Goal: Task Accomplishment & Management: Complete application form

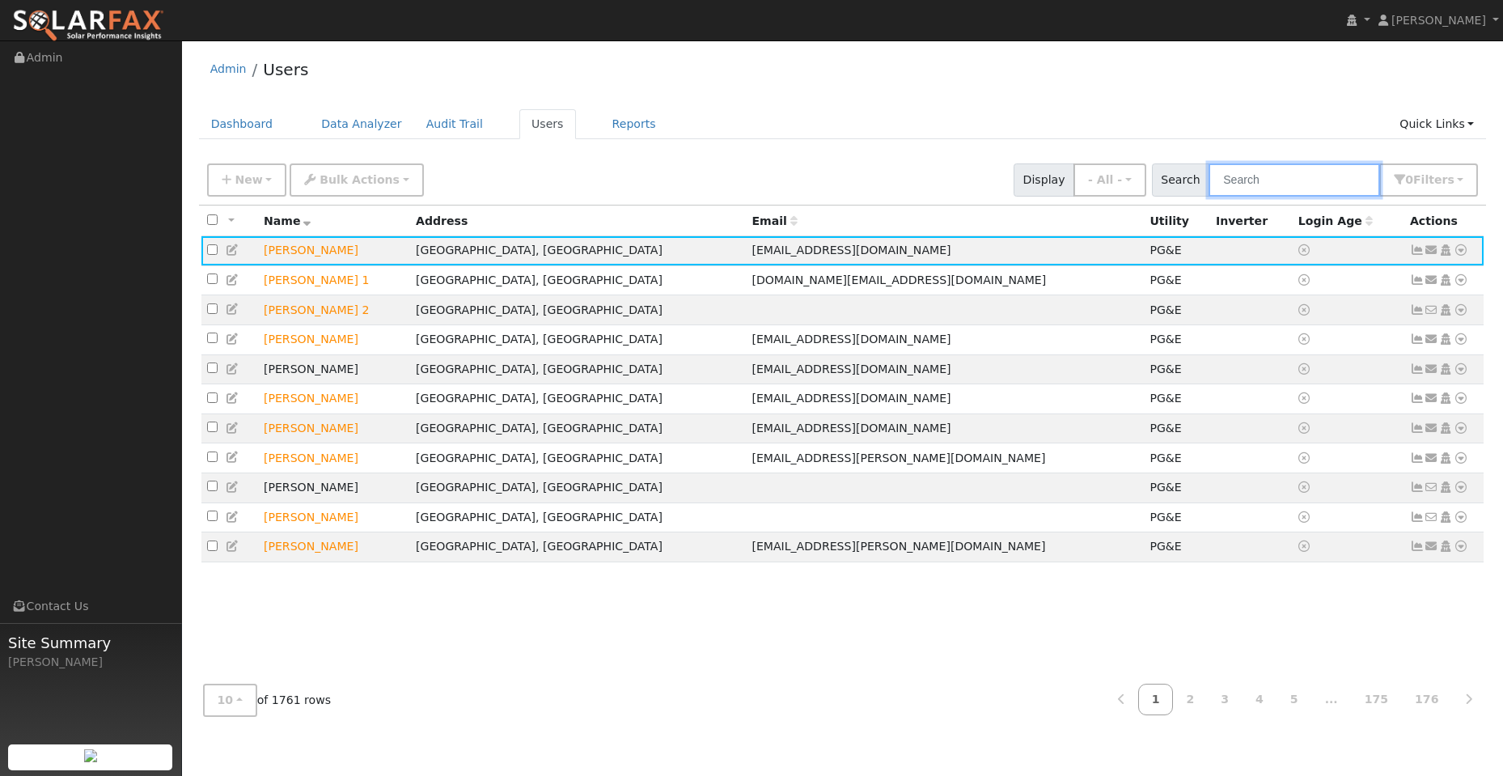
click at [1341, 169] on input "text" at bounding box center [1295, 179] width 172 height 33
click at [258, 119] on link "Dashboard" at bounding box center [242, 124] width 87 height 30
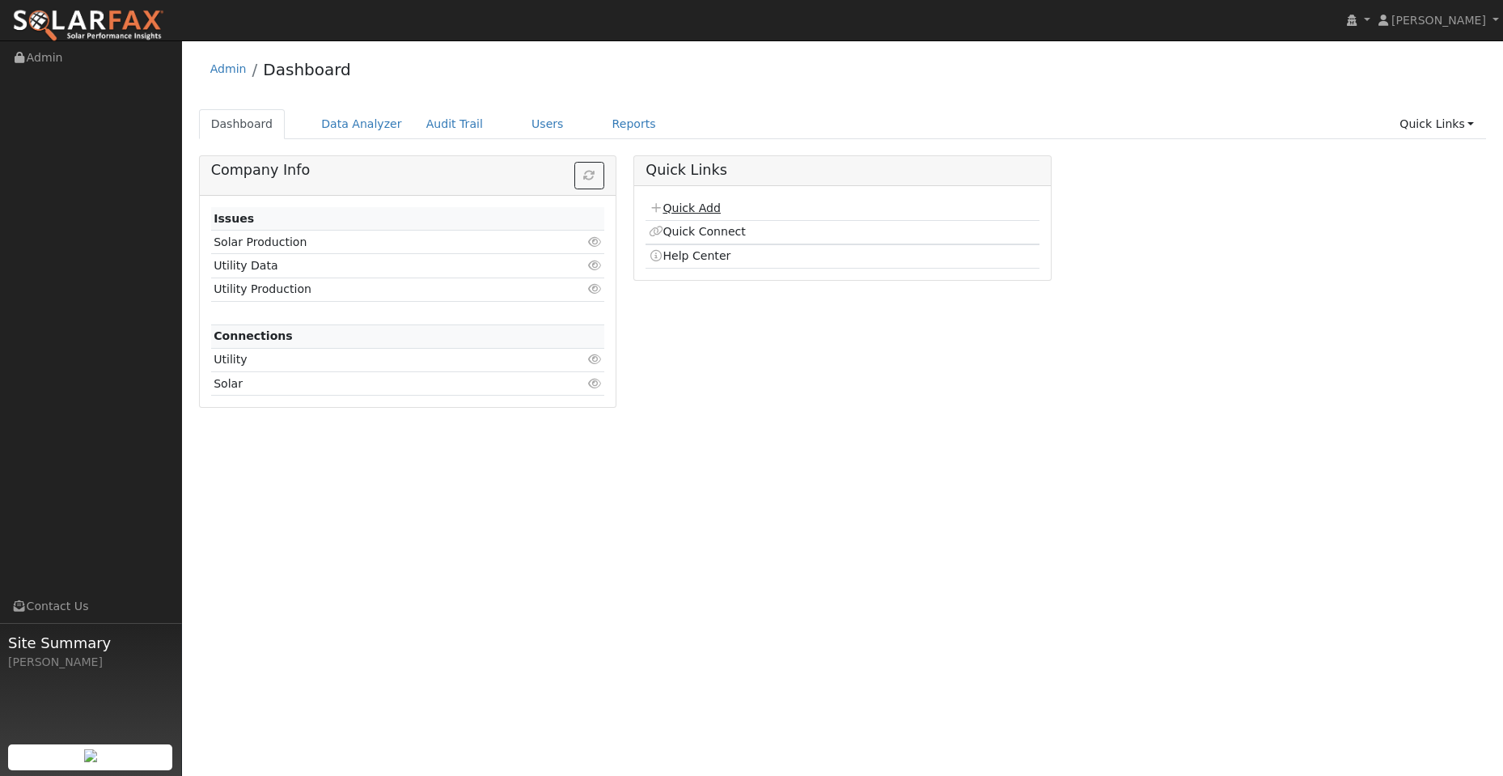
click at [705, 208] on link "Quick Add" at bounding box center [685, 207] width 72 height 13
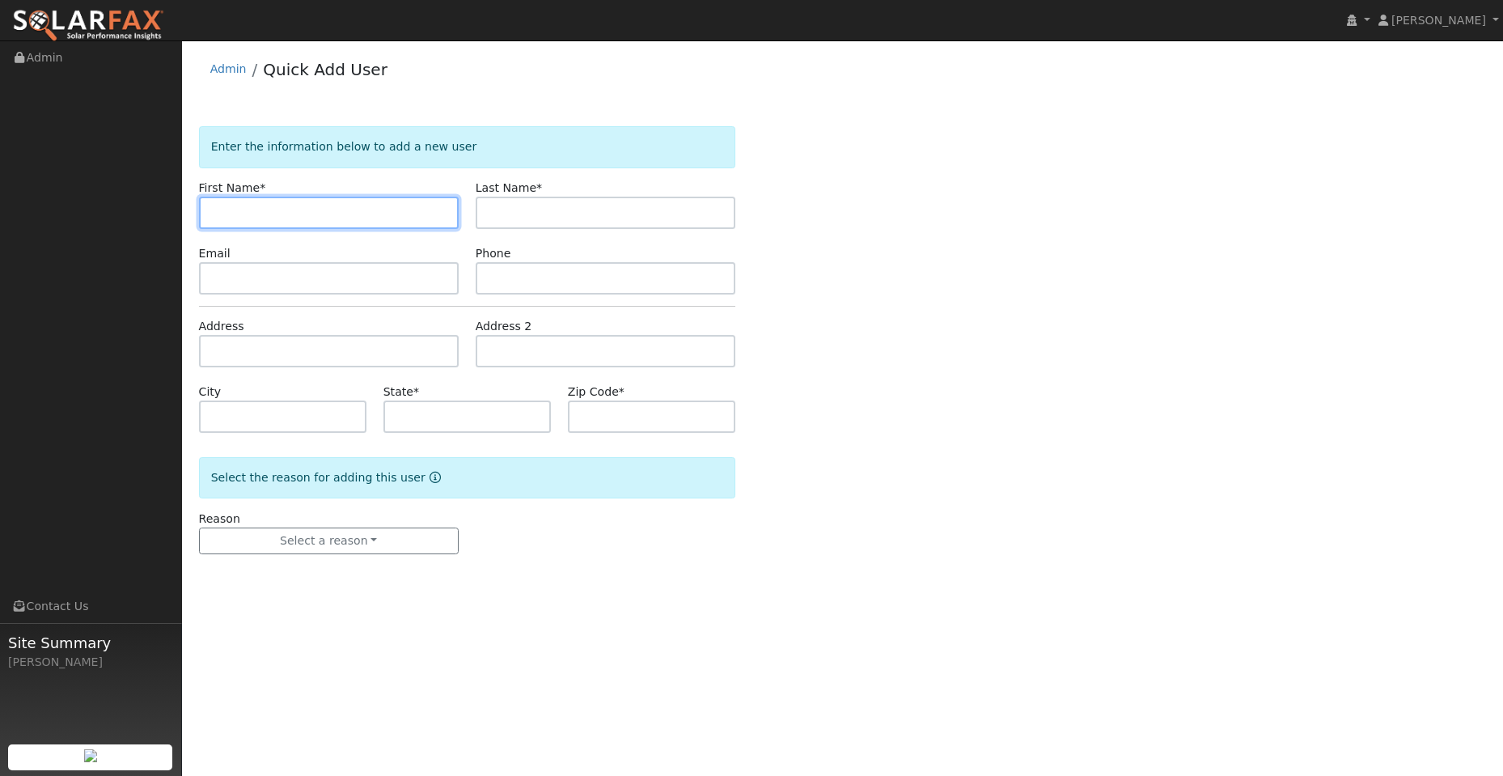
click at [210, 208] on input "text" at bounding box center [329, 213] width 260 height 32
paste input "[PERSON_NAME]"
click at [218, 212] on input "Barbara" at bounding box center [329, 213] width 260 height 32
type input "Barbara"
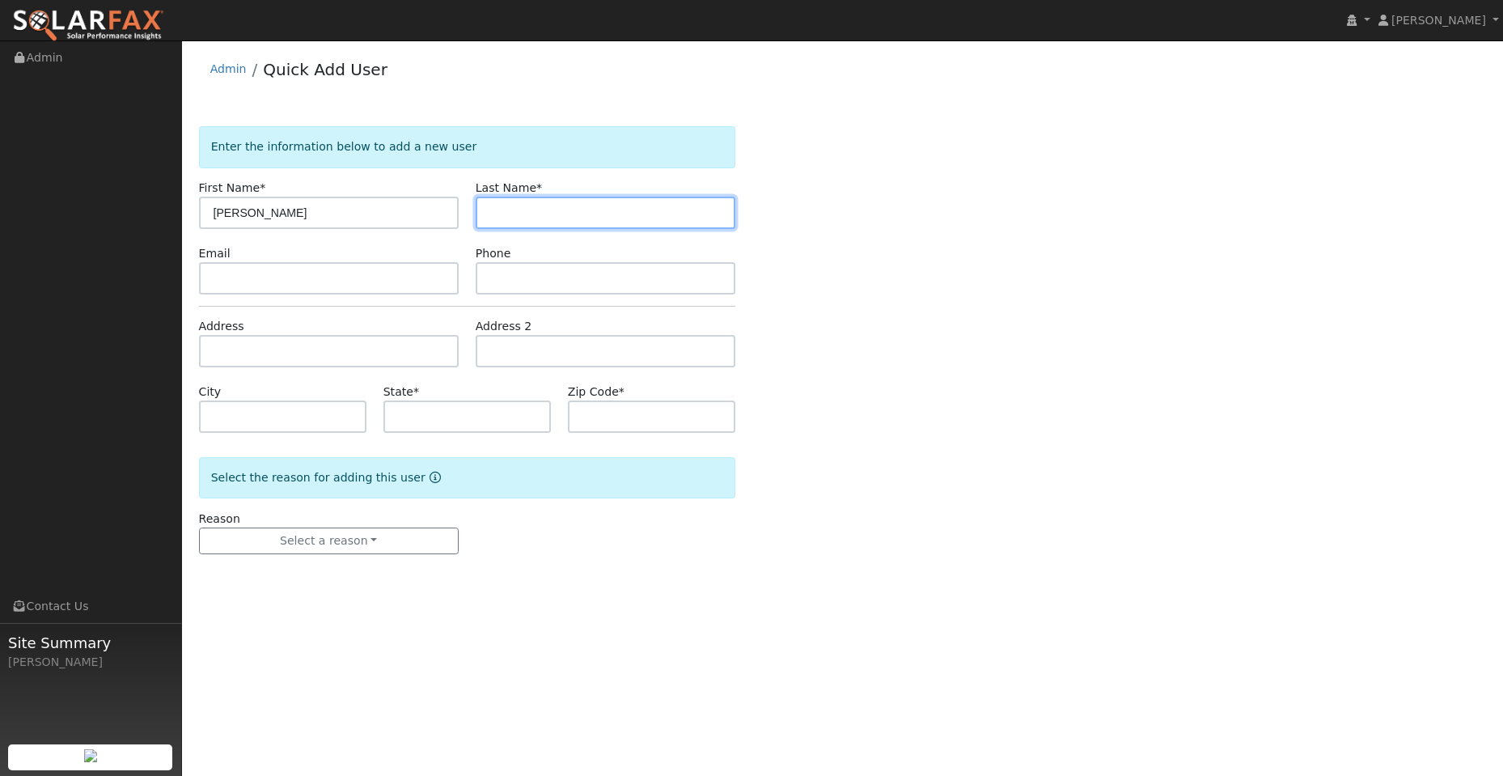
click at [527, 211] on input "text" at bounding box center [606, 213] width 260 height 32
drag, startPoint x: 489, startPoint y: 211, endPoint x: 522, endPoint y: 206, distance: 32.7
click at [489, 210] on input "text" at bounding box center [606, 213] width 260 height 32
paste input "Gomez"
click at [493, 214] on input "Gomez" at bounding box center [606, 213] width 260 height 32
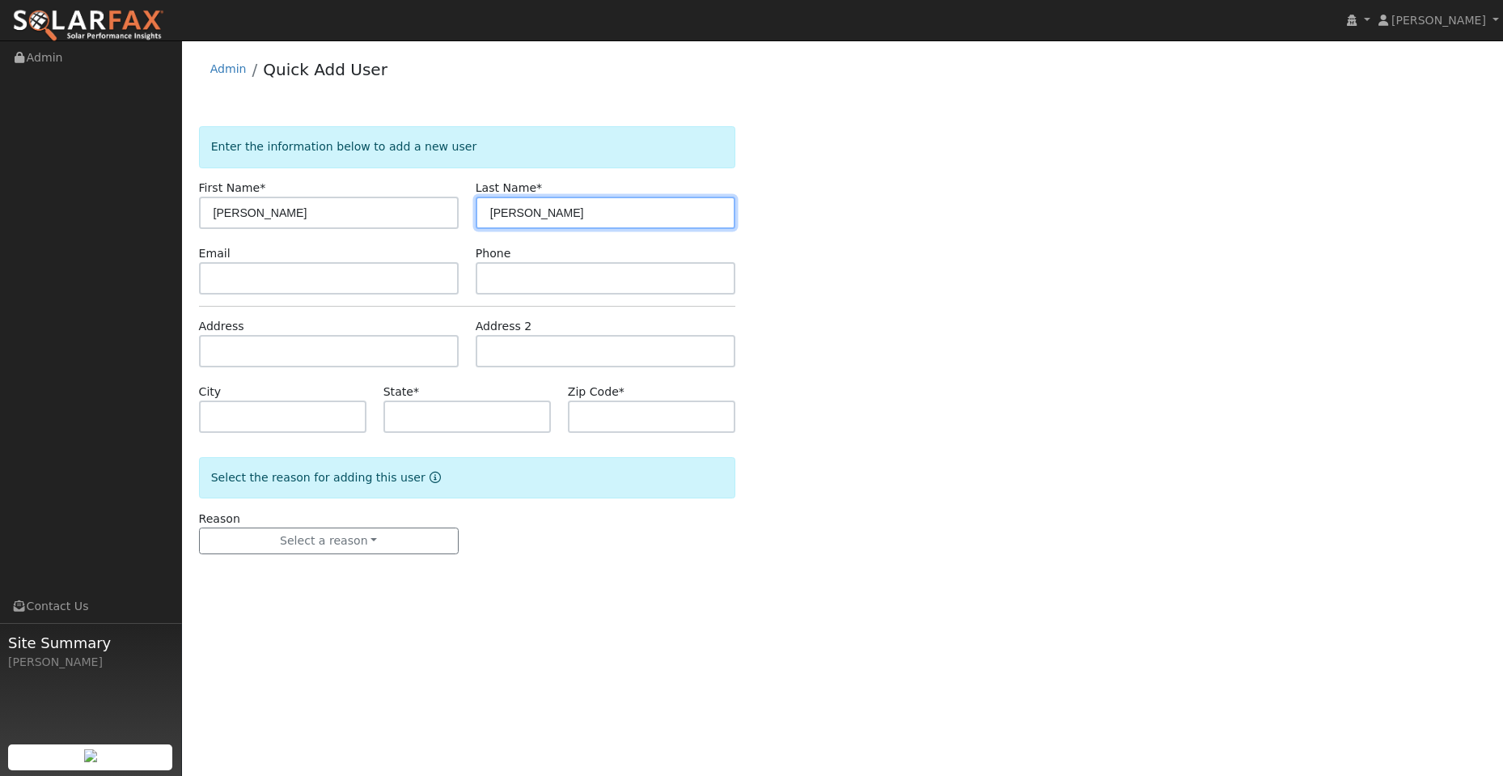
type input "Gomez"
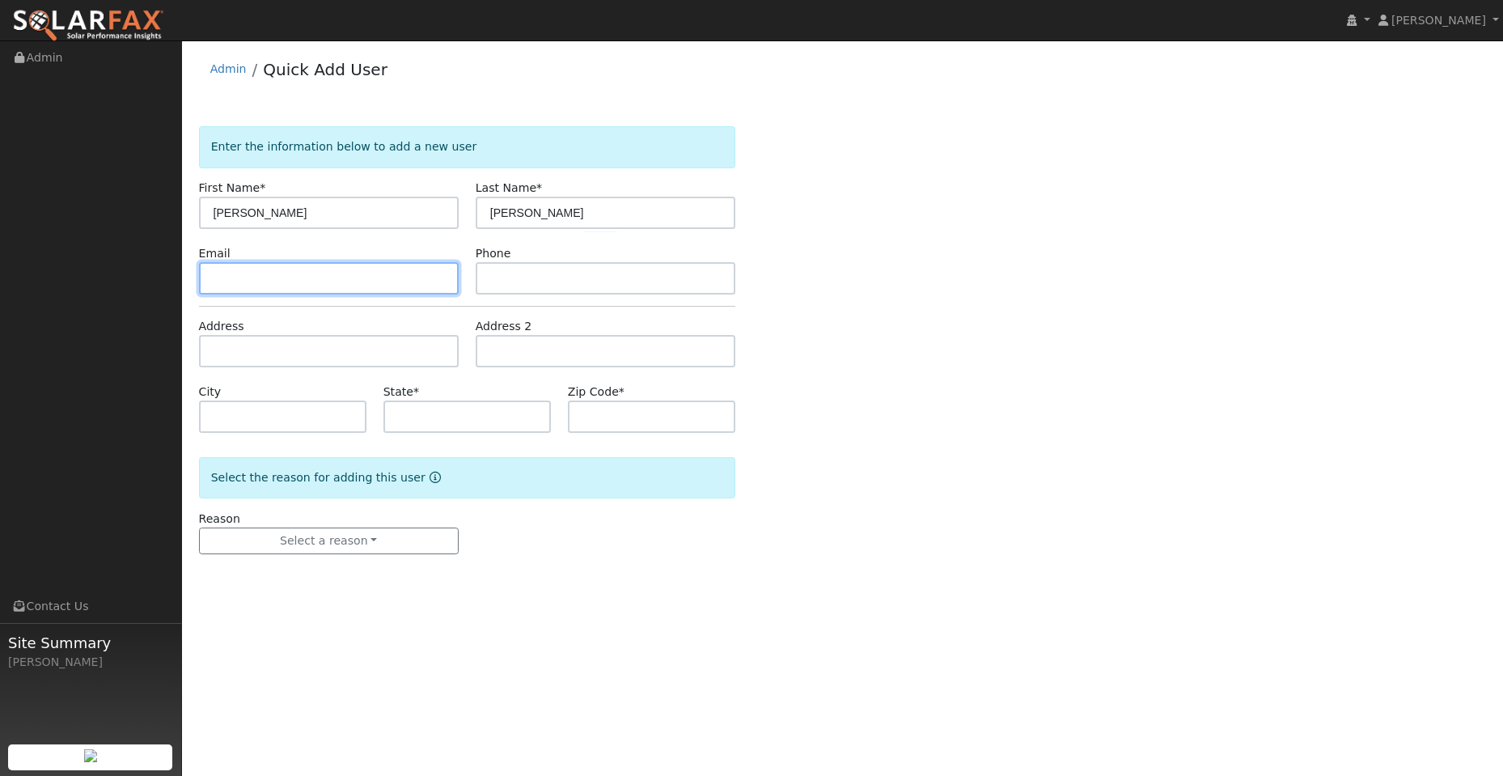
click at [307, 281] on input "text" at bounding box center [329, 278] width 260 height 32
click at [213, 274] on input "text" at bounding box center [329, 278] width 260 height 32
paste input "bgomez8255@gmail.com"
click at [215, 276] on input "bgomez8255@gmail.com" at bounding box center [329, 278] width 260 height 32
type input "bgomez8255@gmail.com"
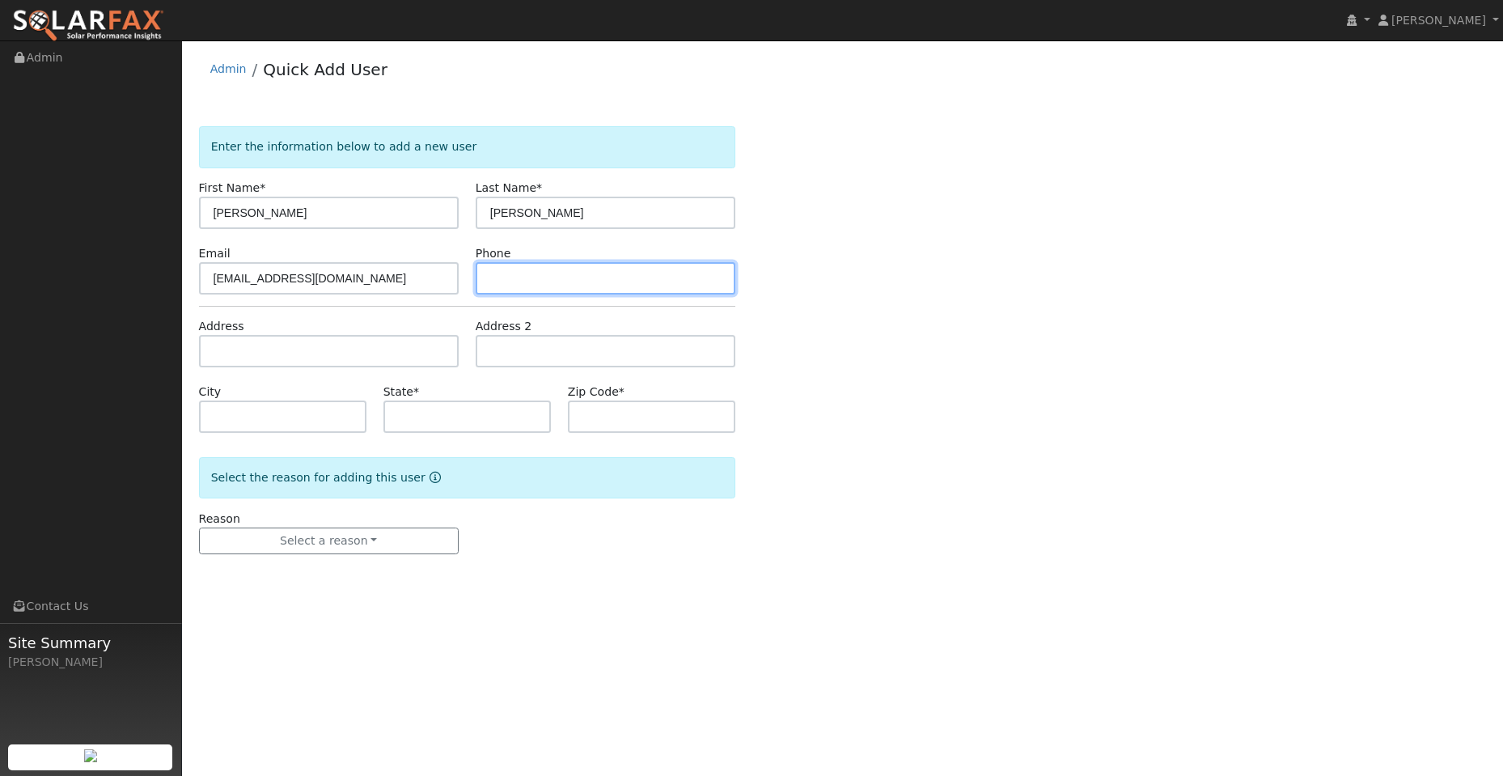
click at [540, 269] on input "text" at bounding box center [606, 278] width 260 height 32
click at [506, 277] on input "text" at bounding box center [606, 278] width 260 height 32
paste input "(707) 673-7922"
click at [496, 282] on input "(707) 673-7922" at bounding box center [606, 278] width 260 height 32
click at [493, 279] on input "(707) 673-7922" at bounding box center [606, 278] width 260 height 32
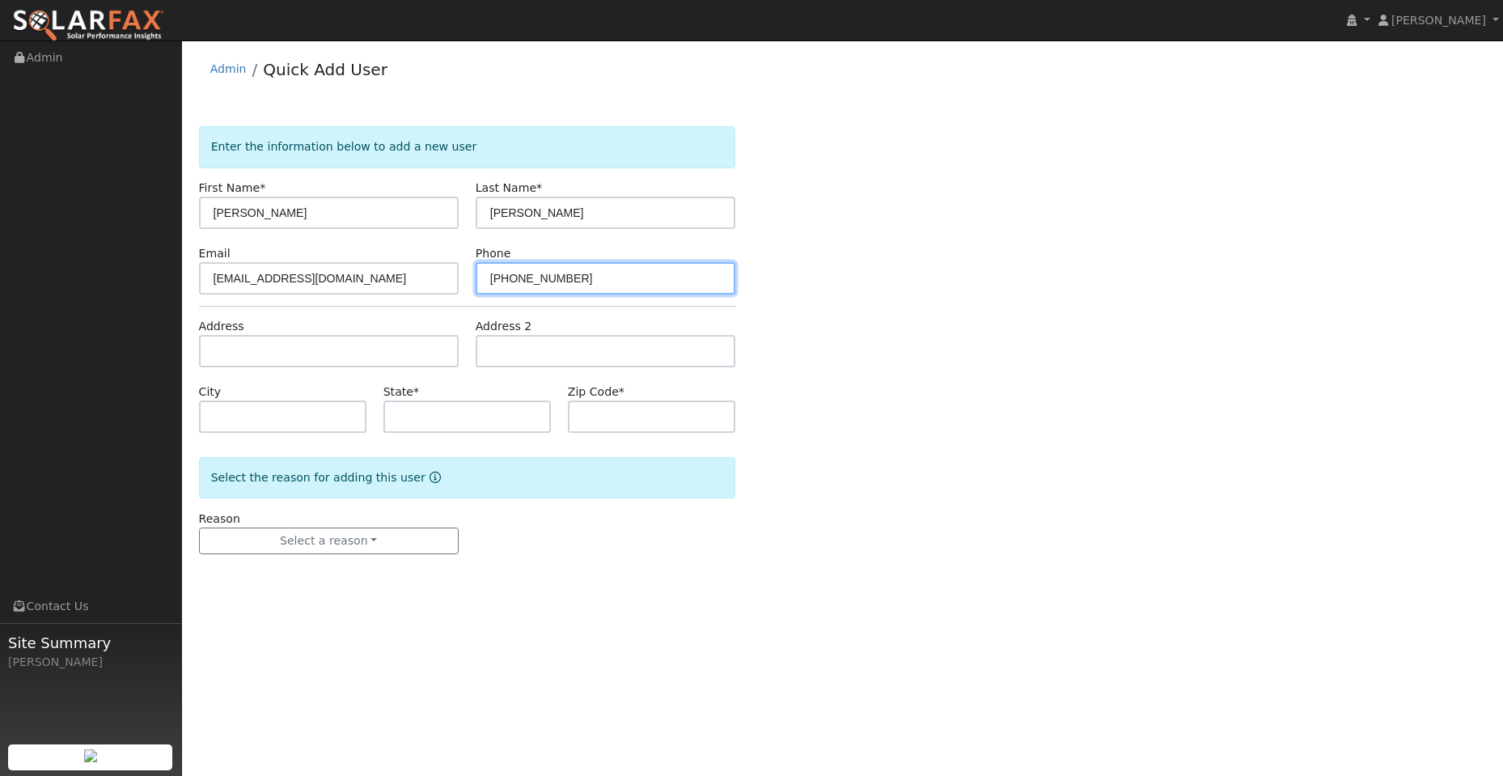
type input "(707) 673-7922"
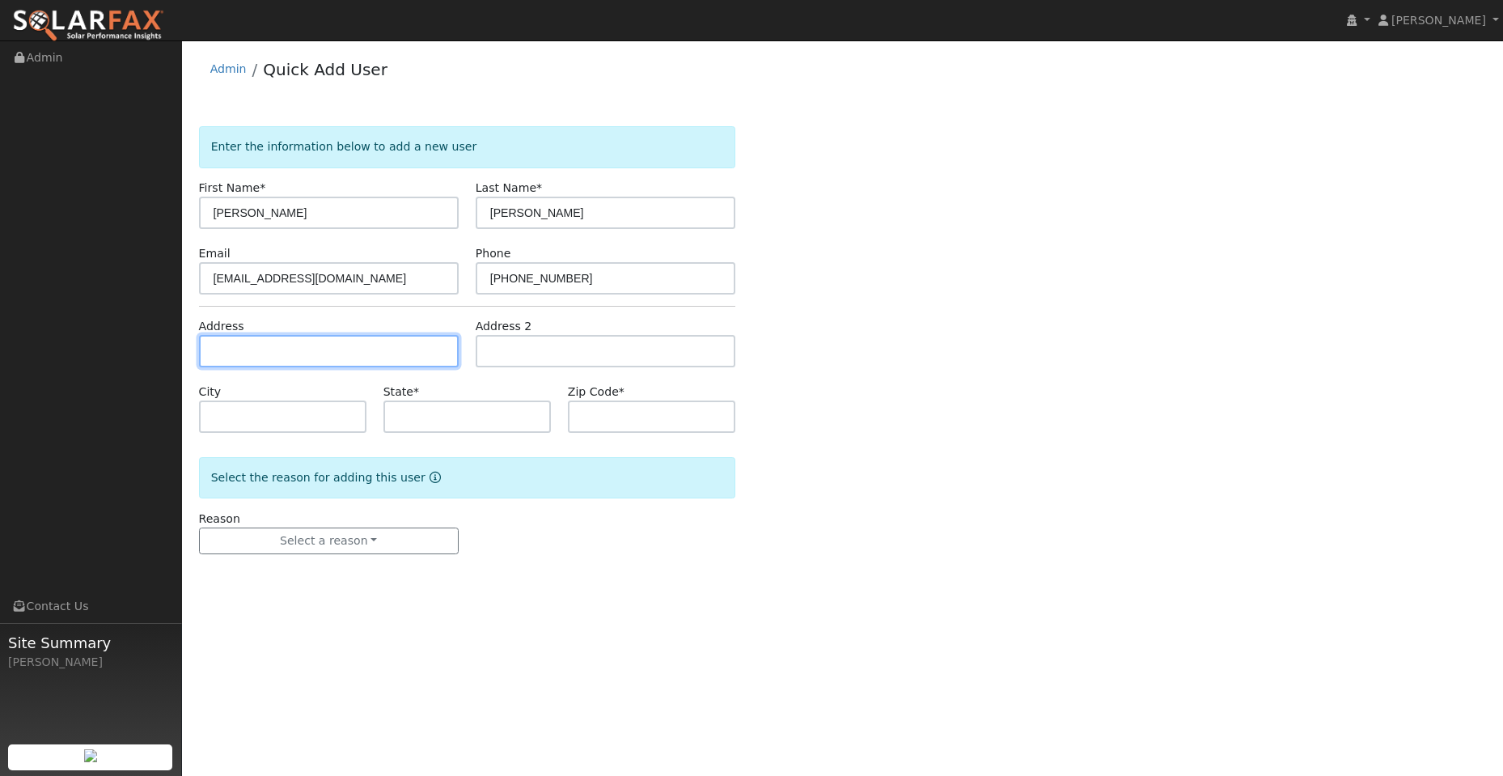
click at [405, 345] on input "text" at bounding box center [329, 351] width 260 height 32
click at [235, 344] on input "text" at bounding box center [329, 351] width 260 height 32
paste input "4609 Robinson Rd"
type input "4609 Robinson Road"
type input "Vacaville"
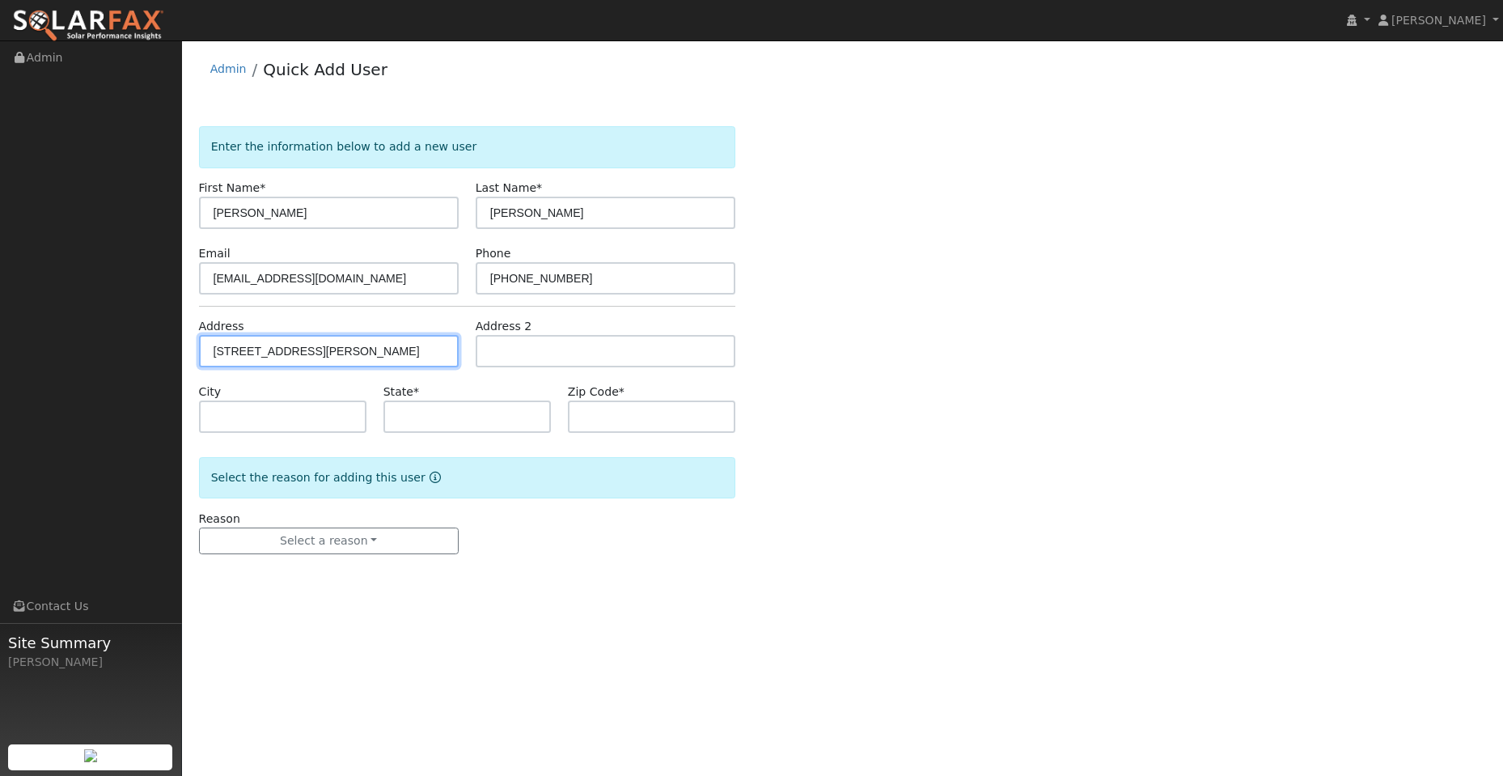
type input "CA"
type input "95688"
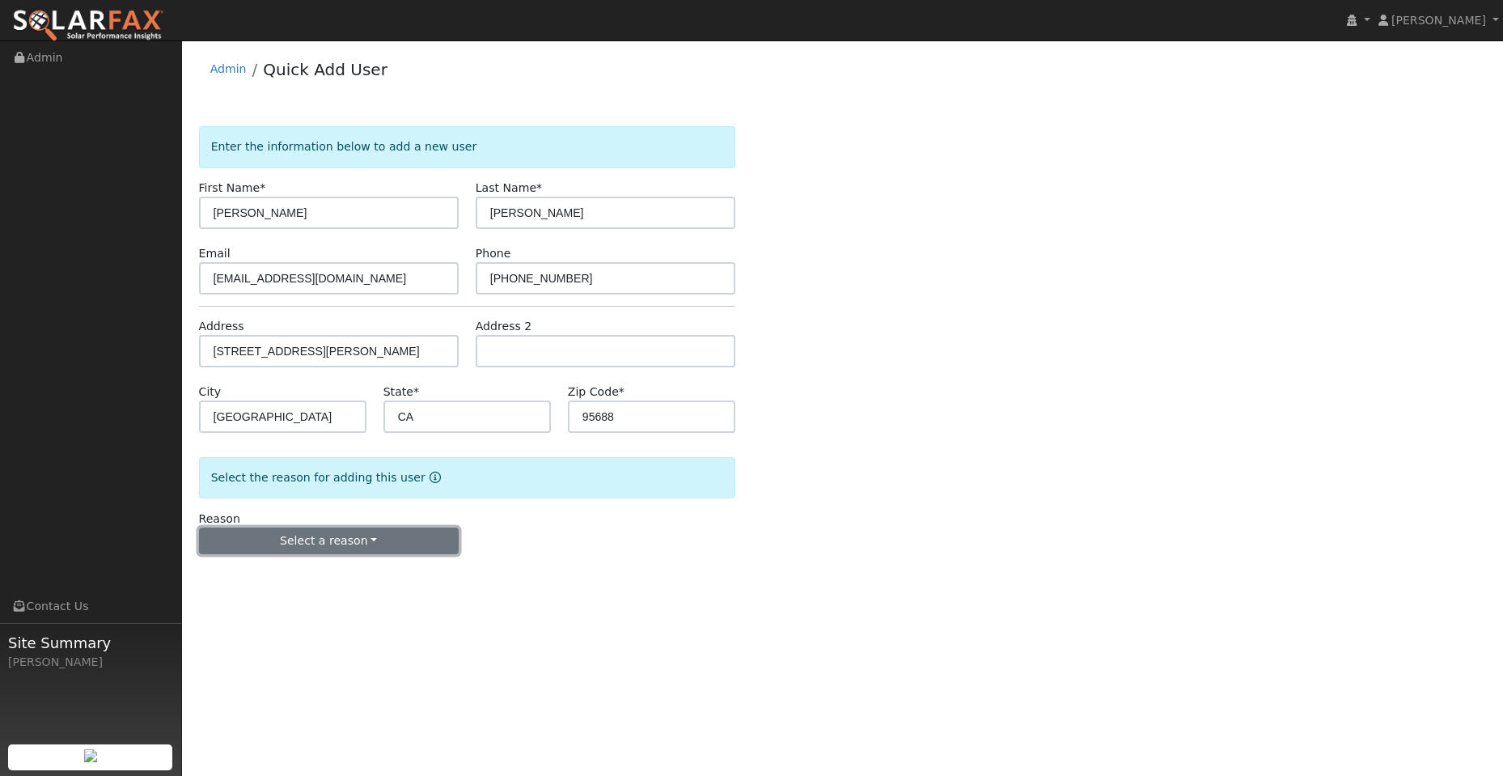
click at [399, 551] on button "Select a reason" at bounding box center [329, 541] width 260 height 28
click at [317, 574] on link "New lead" at bounding box center [289, 574] width 179 height 23
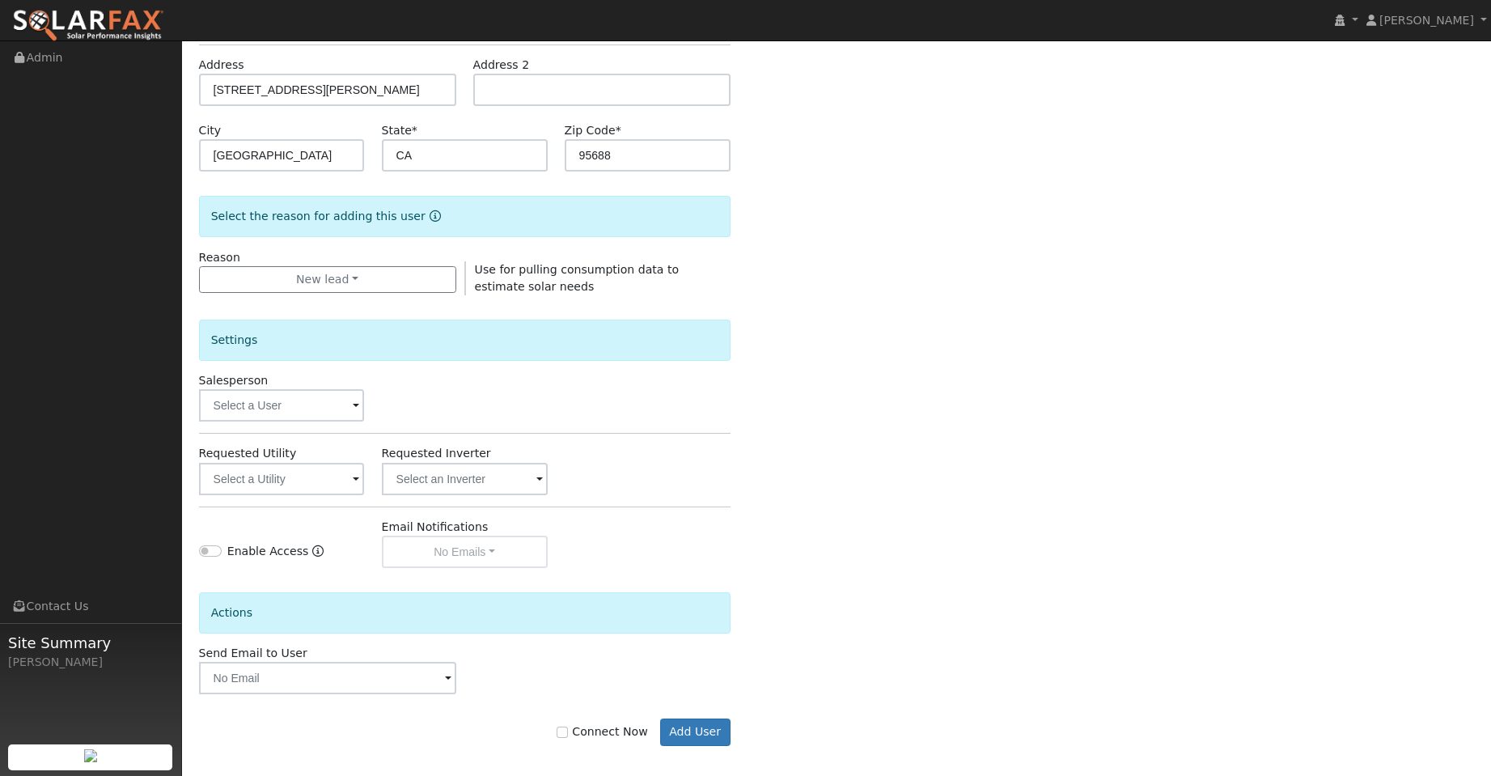
scroll to position [272, 0]
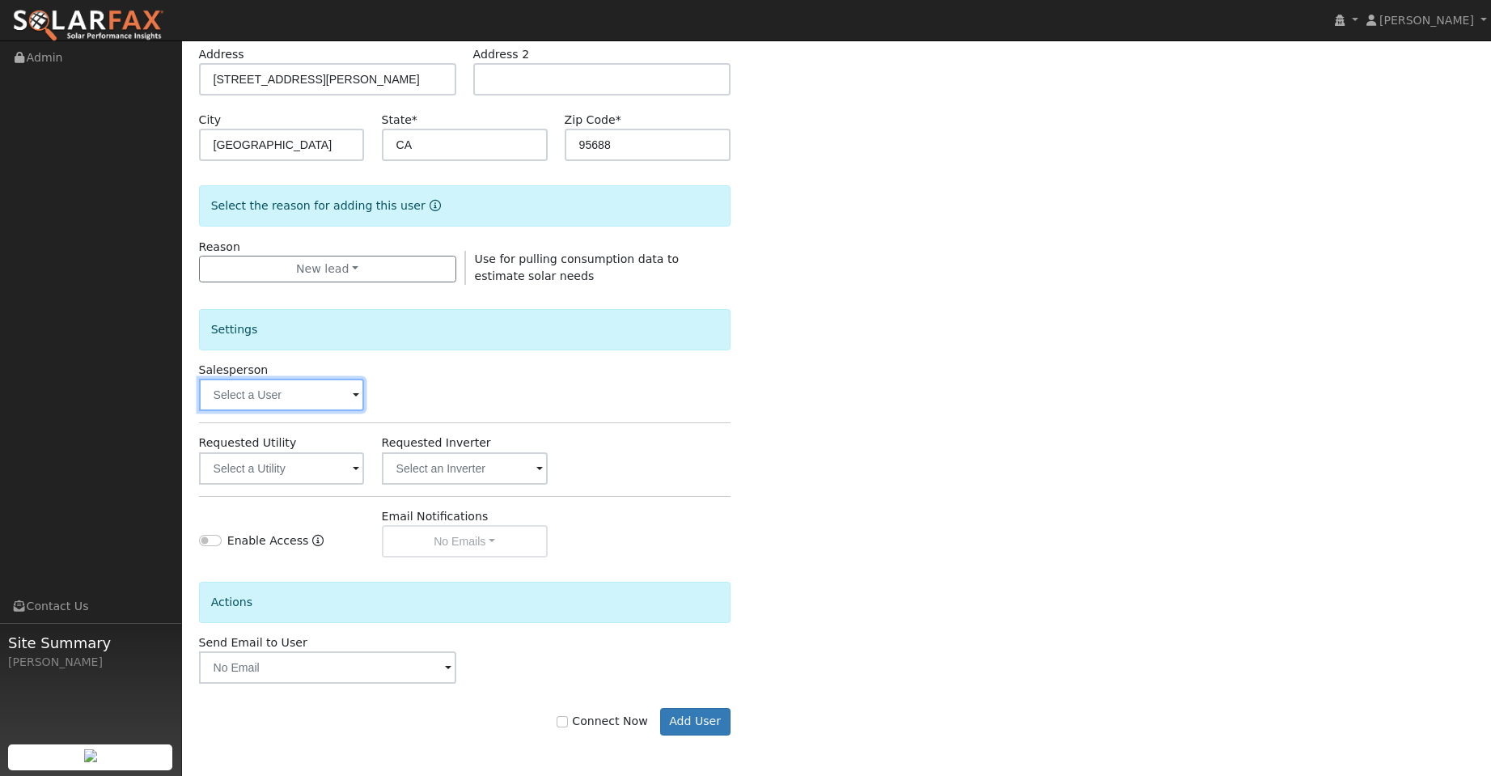
click at [333, 398] on input "text" at bounding box center [282, 395] width 166 height 32
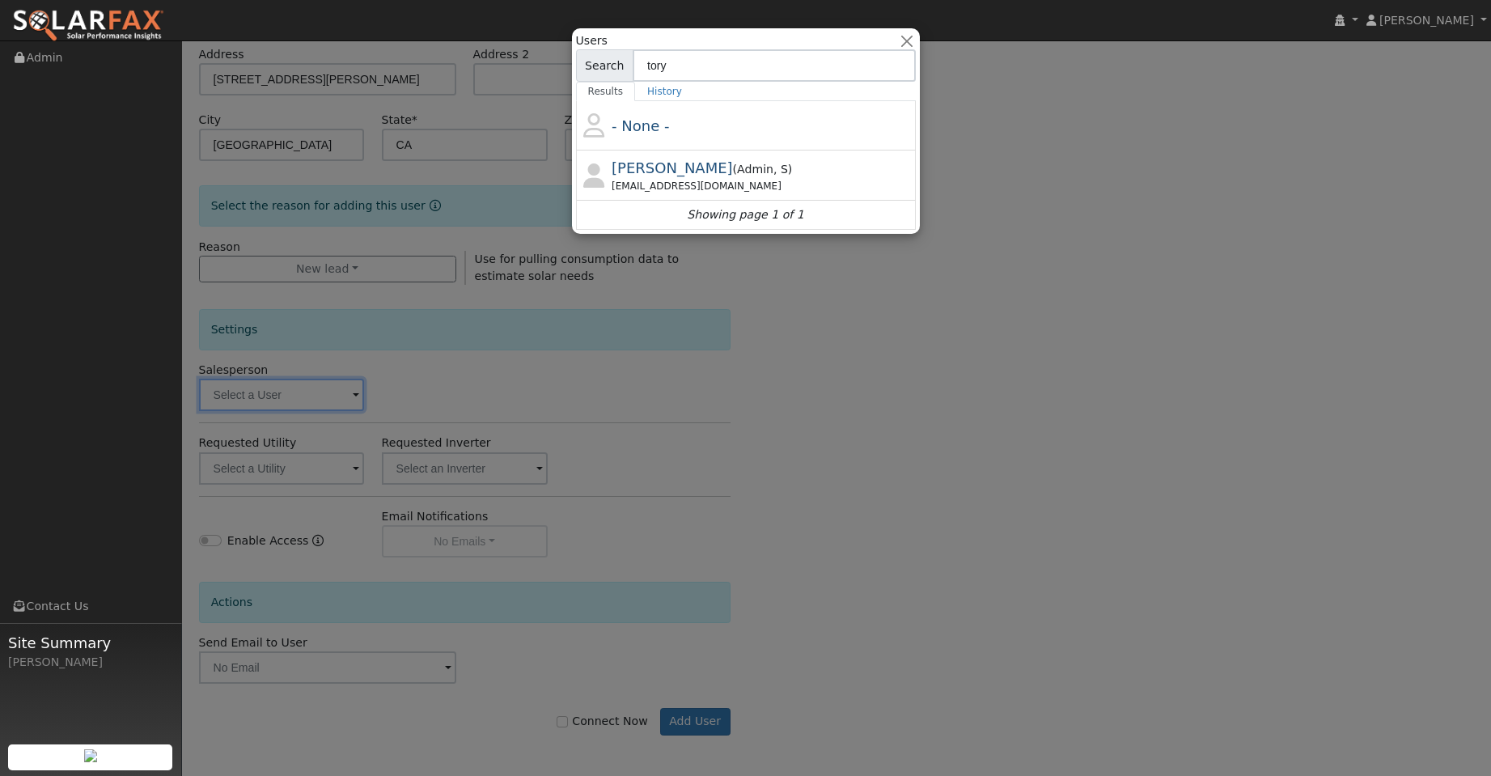
type input "tory"
click at [696, 174] on div "- None - Tory Kelly ( Admin , S ) Tory@ambrosesolar.com Showing page 1 of 1" at bounding box center [746, 165] width 340 height 129
click at [701, 186] on div "Tory@ambrosesolar.com" at bounding box center [762, 186] width 300 height 15
type input "Tory Kelly"
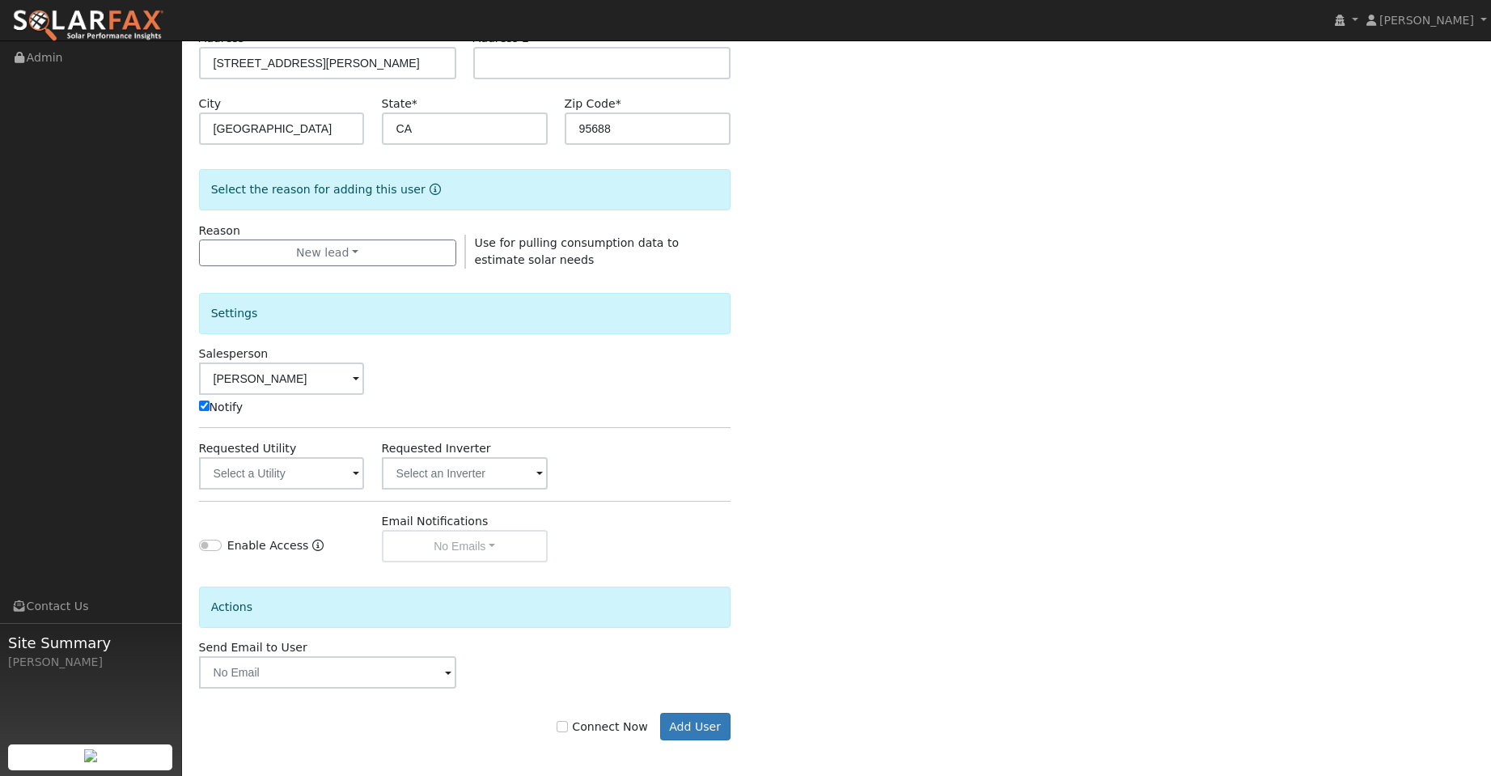
scroll to position [293, 0]
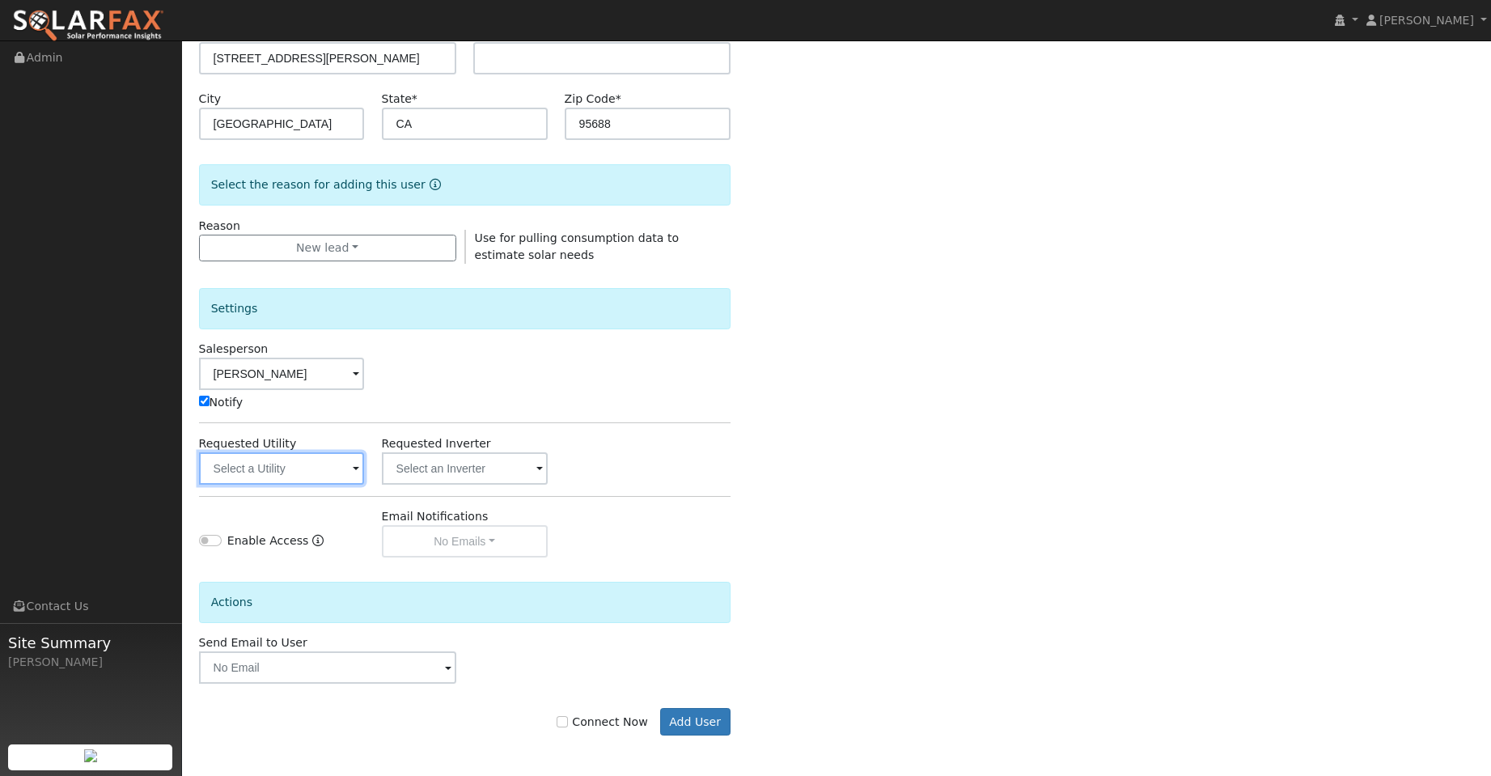
click at [302, 473] on input "text" at bounding box center [282, 468] width 166 height 32
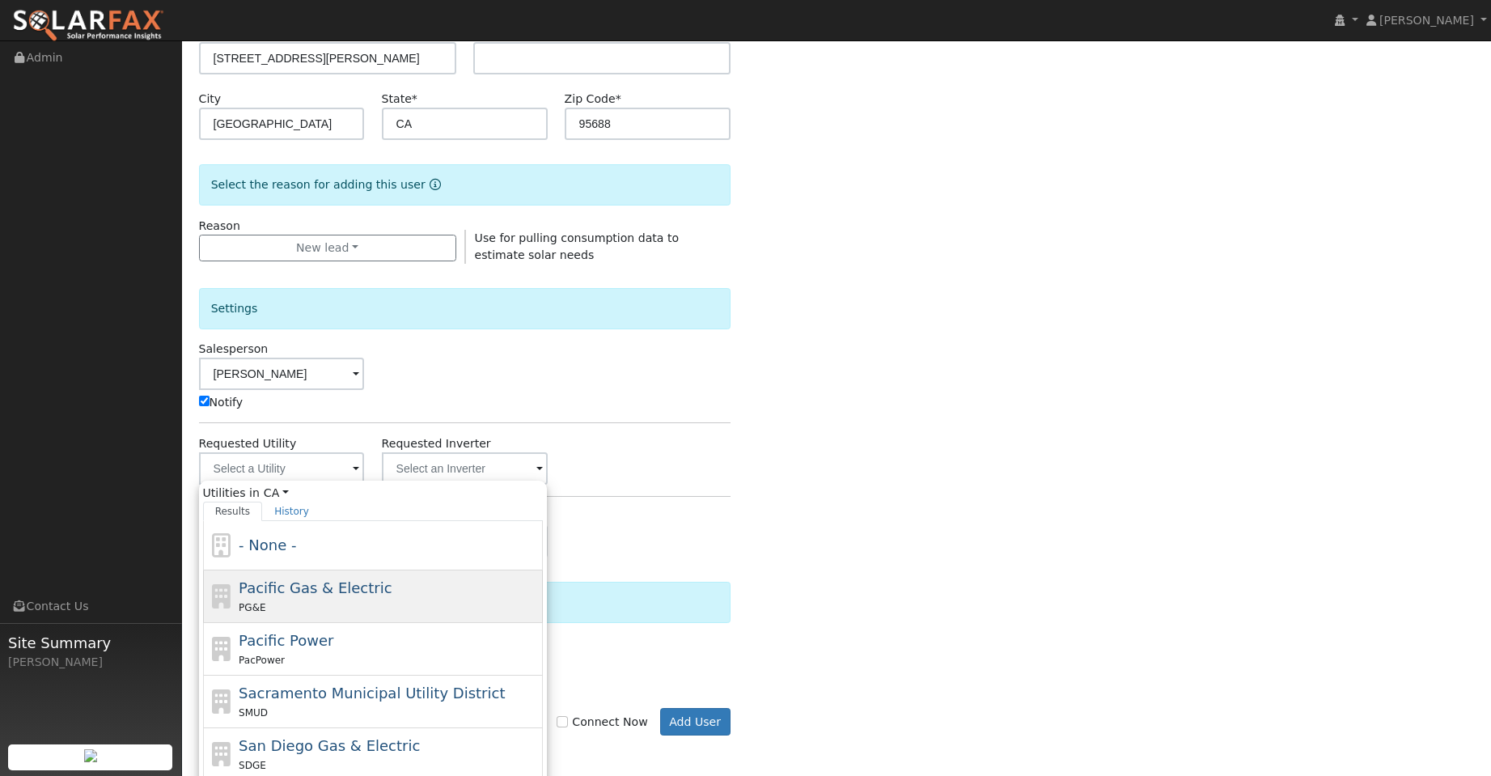
click at [460, 596] on div "Pacific Gas & Electric PG&E" at bounding box center [389, 596] width 300 height 39
type input "Pacific Gas & Electric"
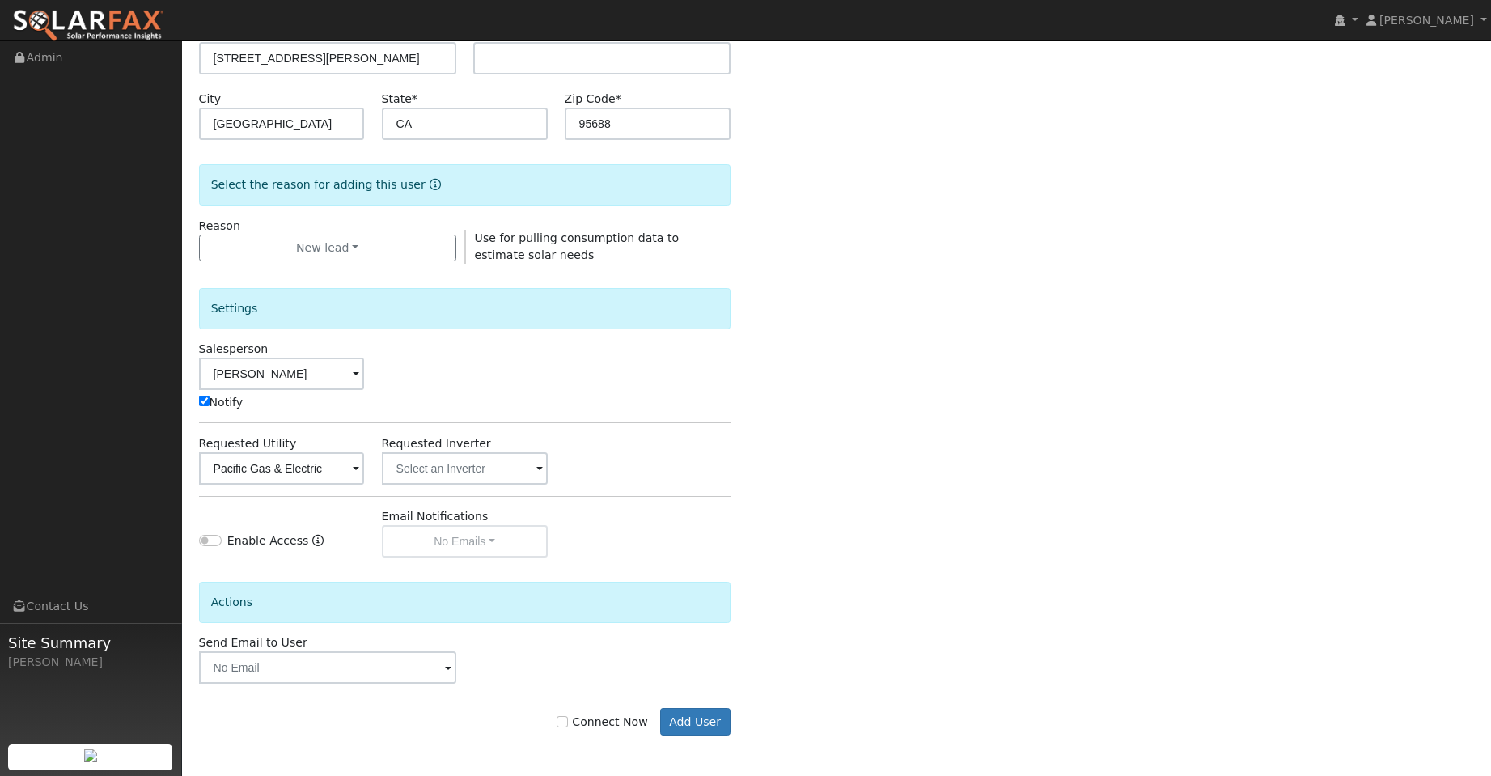
click at [567, 723] on div "Connect Now Add User" at bounding box center [464, 722] width 549 height 28
click at [568, 723] on input "Connect Now" at bounding box center [562, 721] width 11 height 11
checkbox input "true"
click at [724, 715] on button "Add User" at bounding box center [695, 722] width 70 height 28
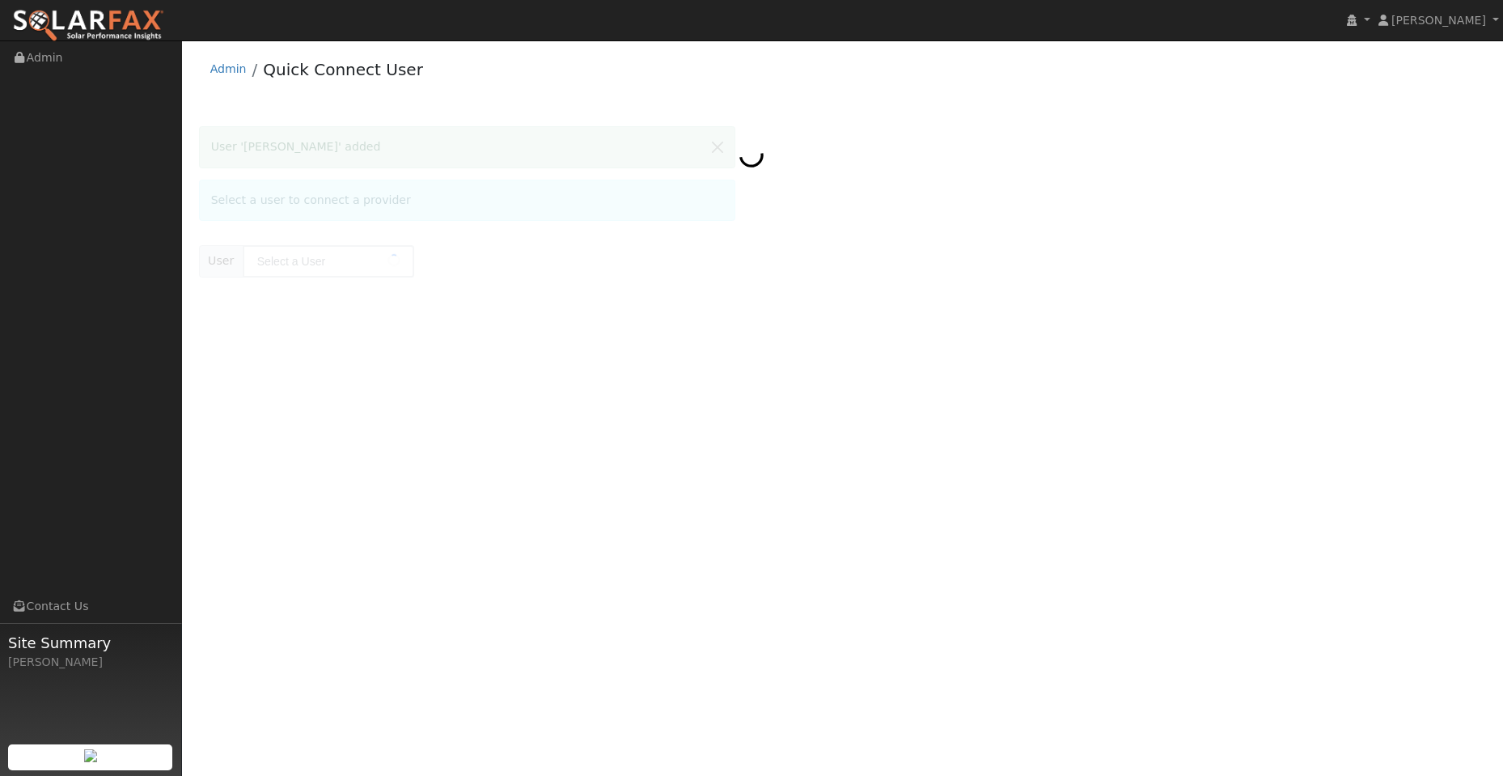
type input "Barbara Gomez"
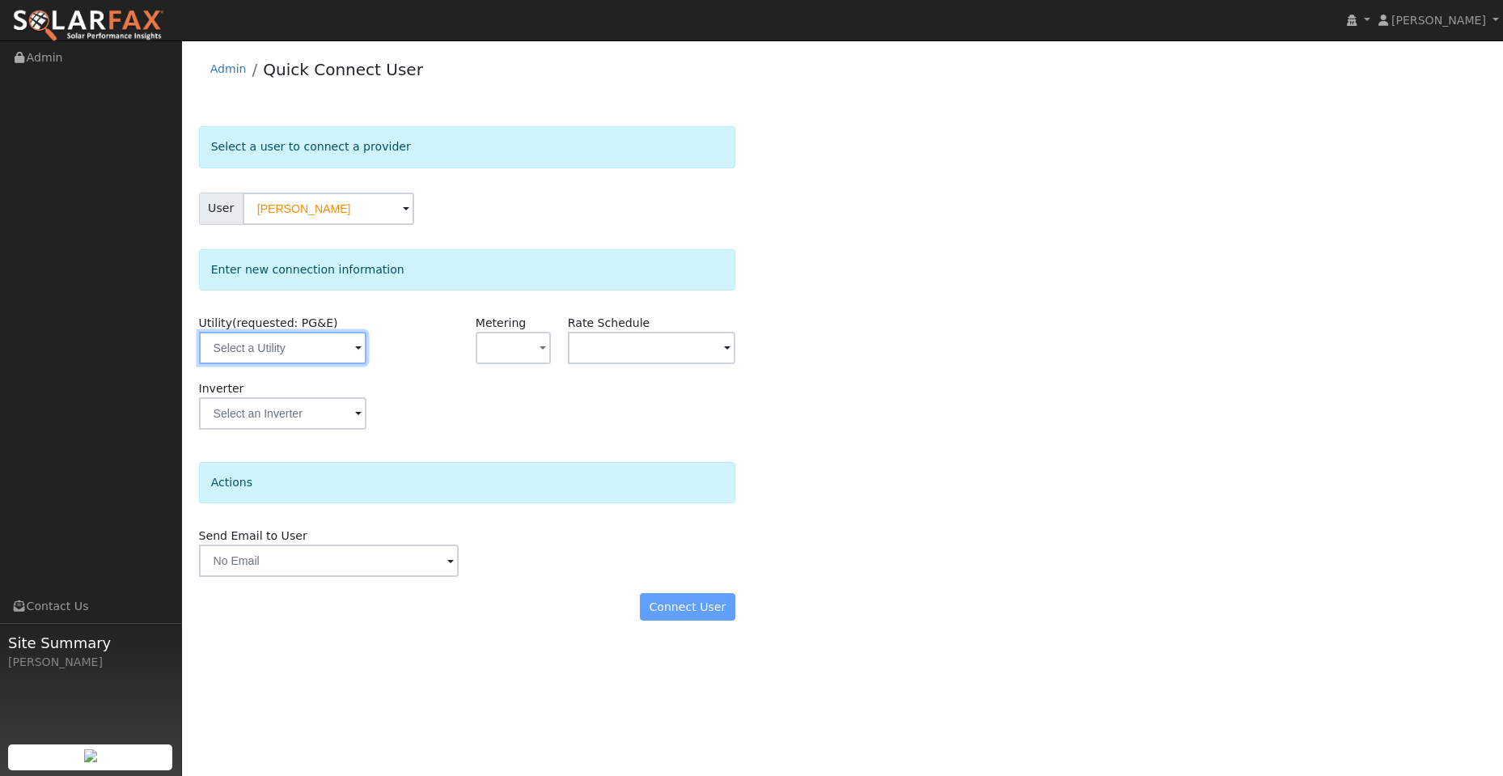
click at [306, 362] on input "text" at bounding box center [282, 348] width 167 height 32
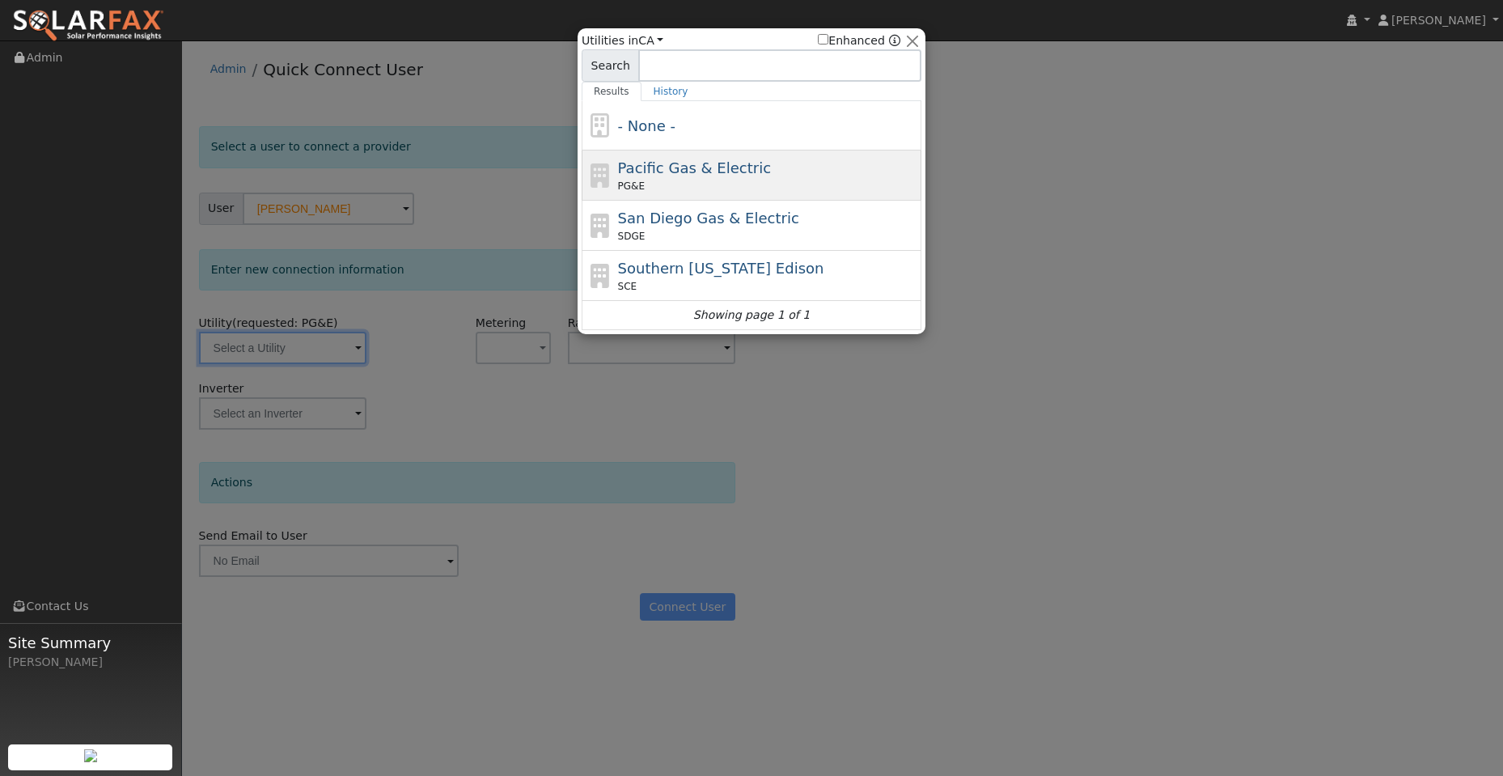
click at [709, 163] on span "Pacific Gas & Electric" at bounding box center [694, 167] width 153 height 17
type input "PG&E"
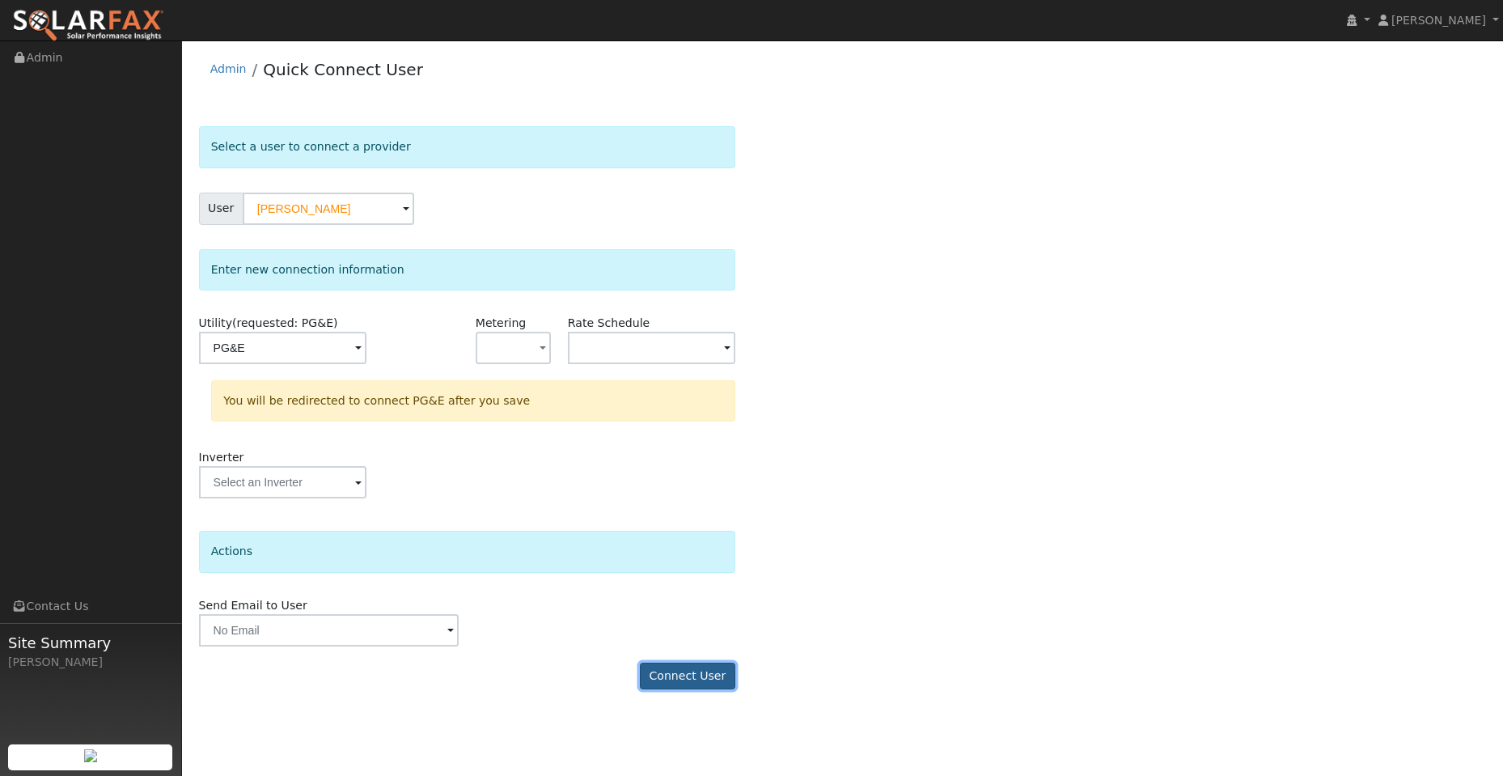
click at [692, 688] on button "Connect User" at bounding box center [687, 677] width 95 height 28
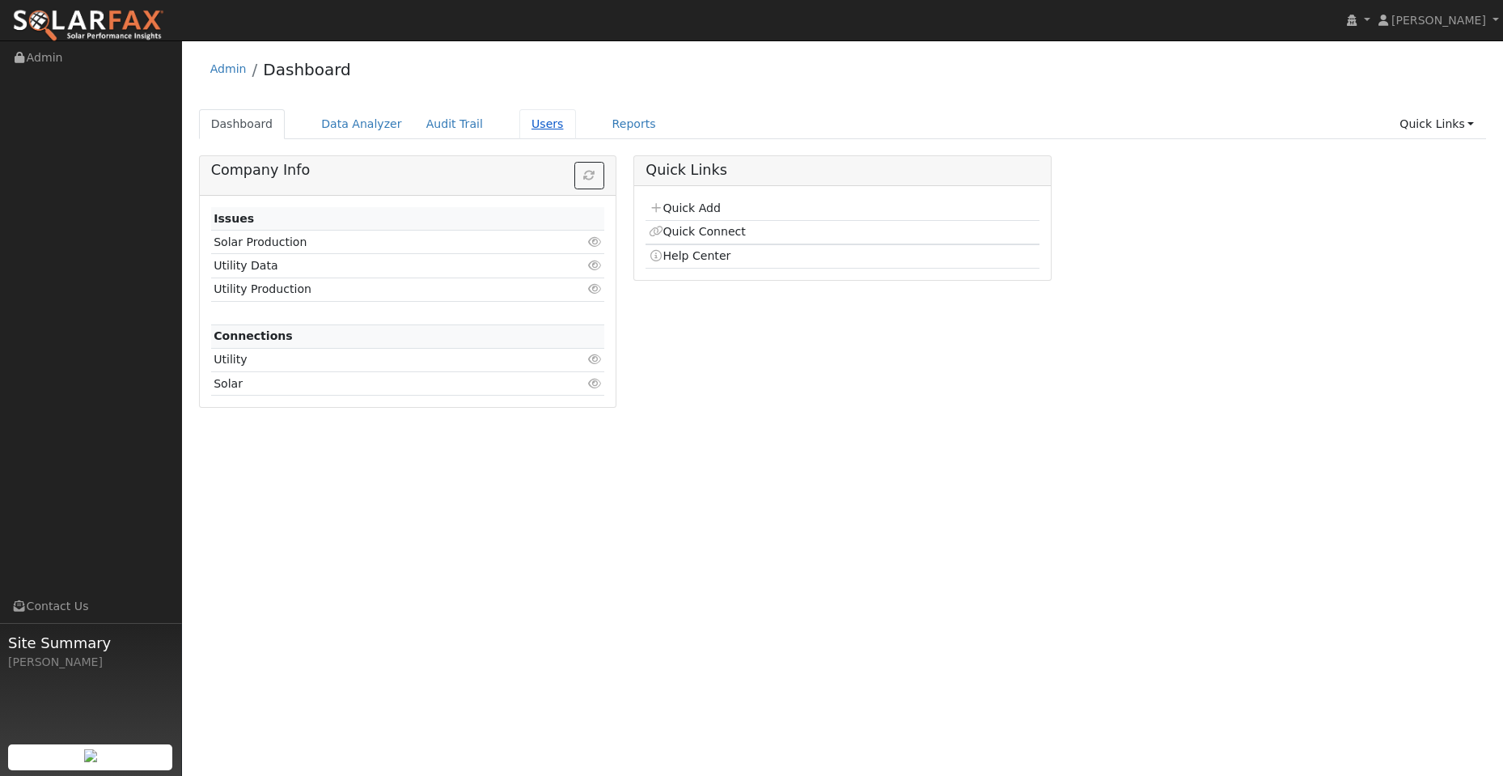
click at [519, 128] on link "Users" at bounding box center [547, 124] width 57 height 30
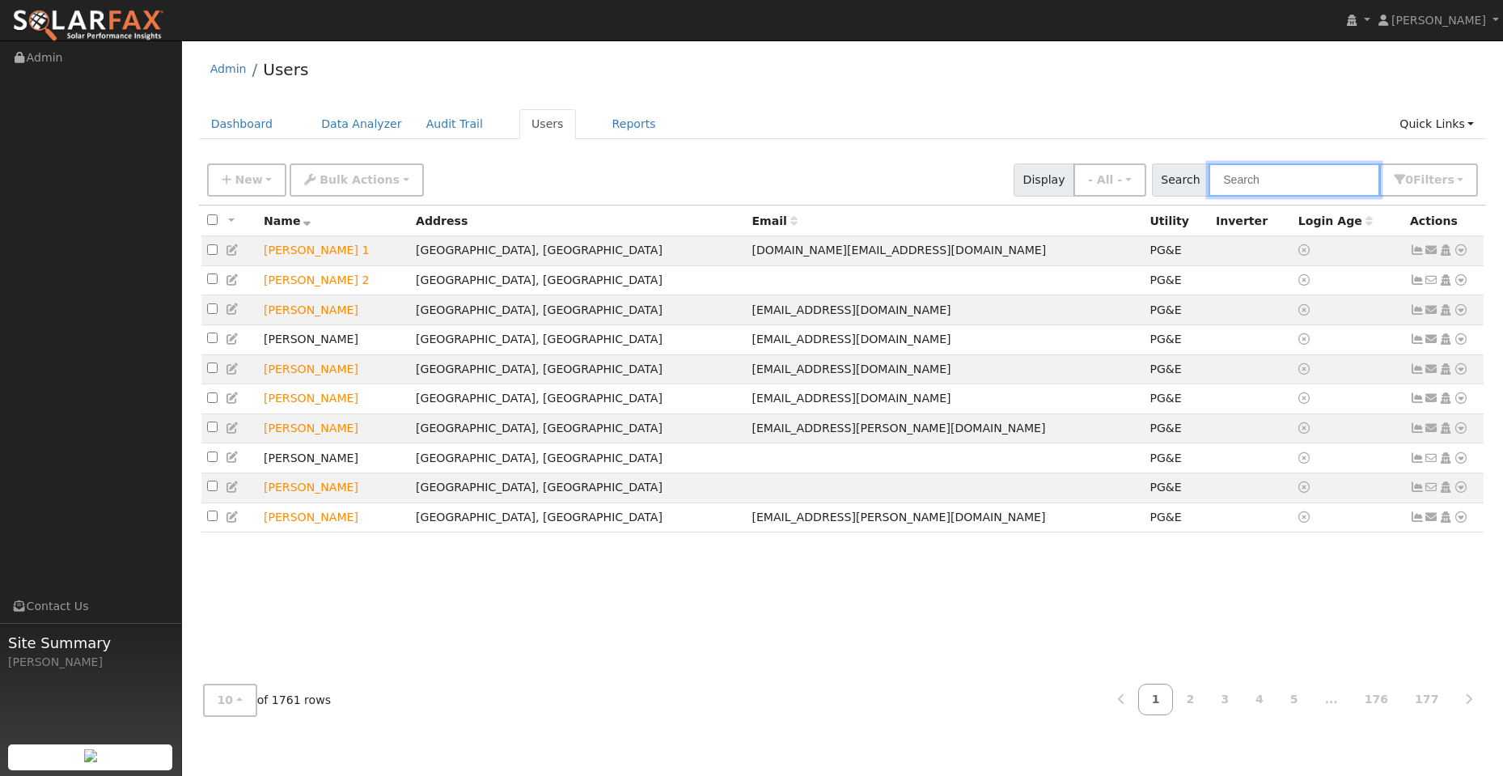
click at [1246, 182] on input "text" at bounding box center [1295, 179] width 172 height 33
paste input "[PERSON_NAME]"
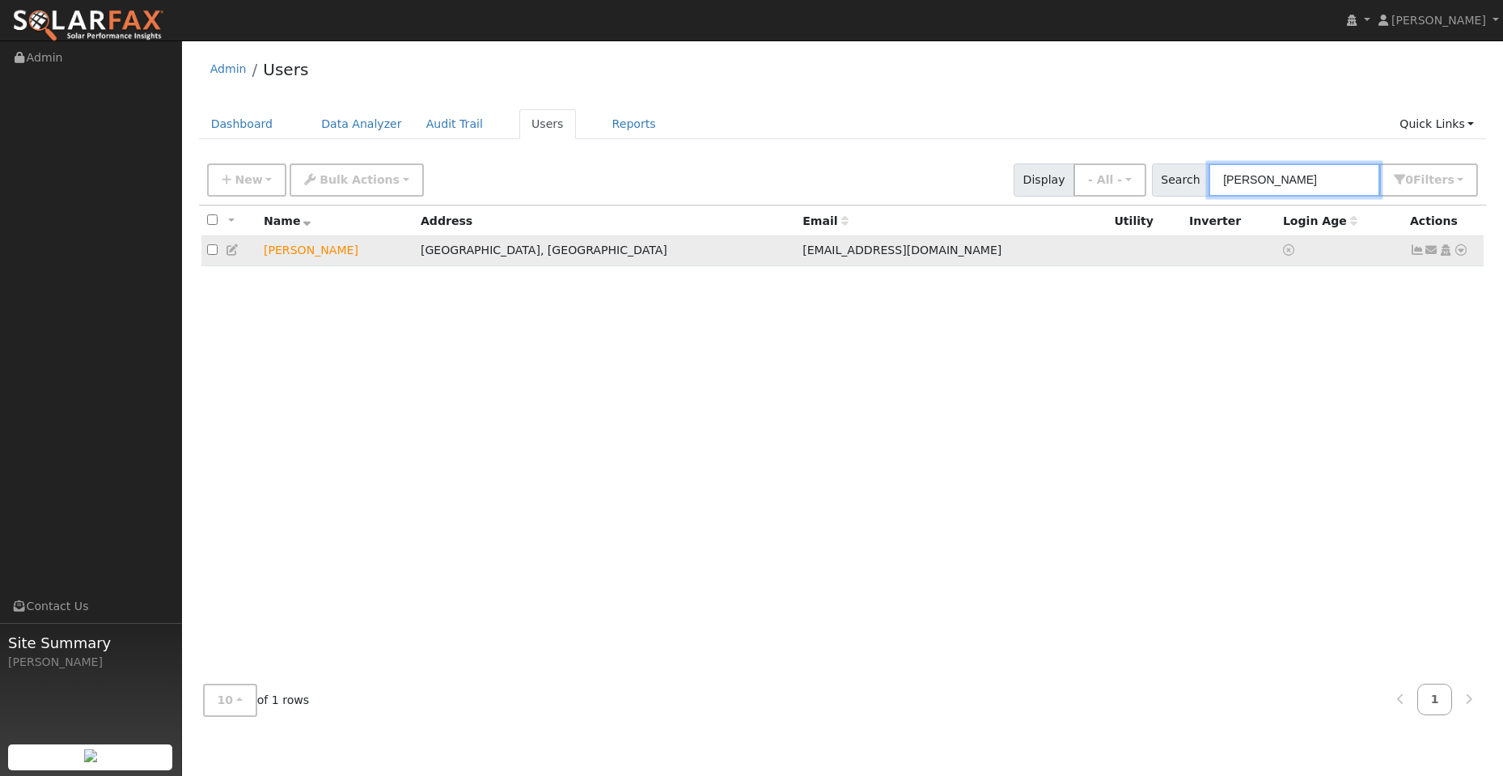
type input "[PERSON_NAME]"
click at [1460, 252] on icon at bounding box center [1461, 249] width 15 height 11
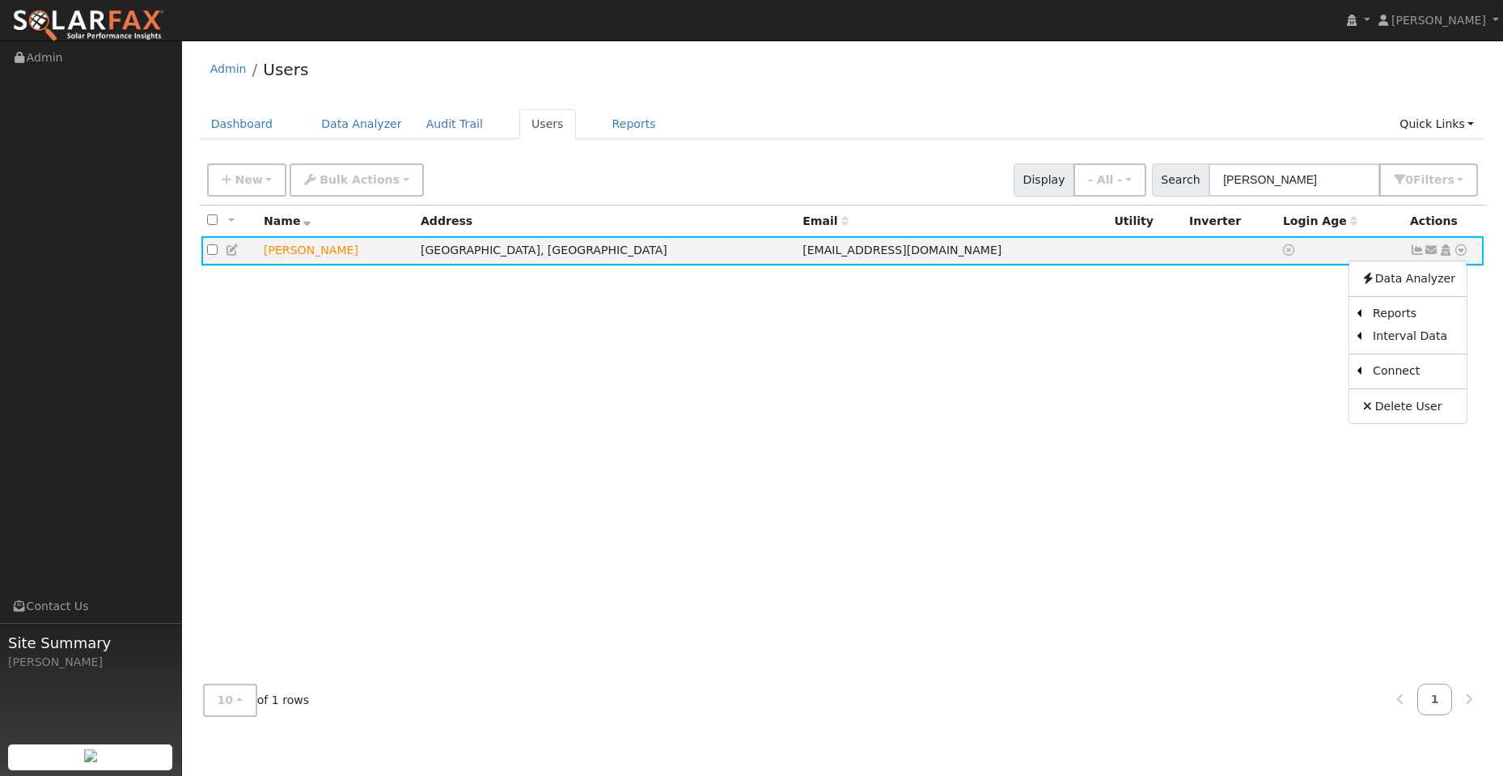
click at [0, 0] on link "Utility" at bounding box center [0, 0] width 0 height 0
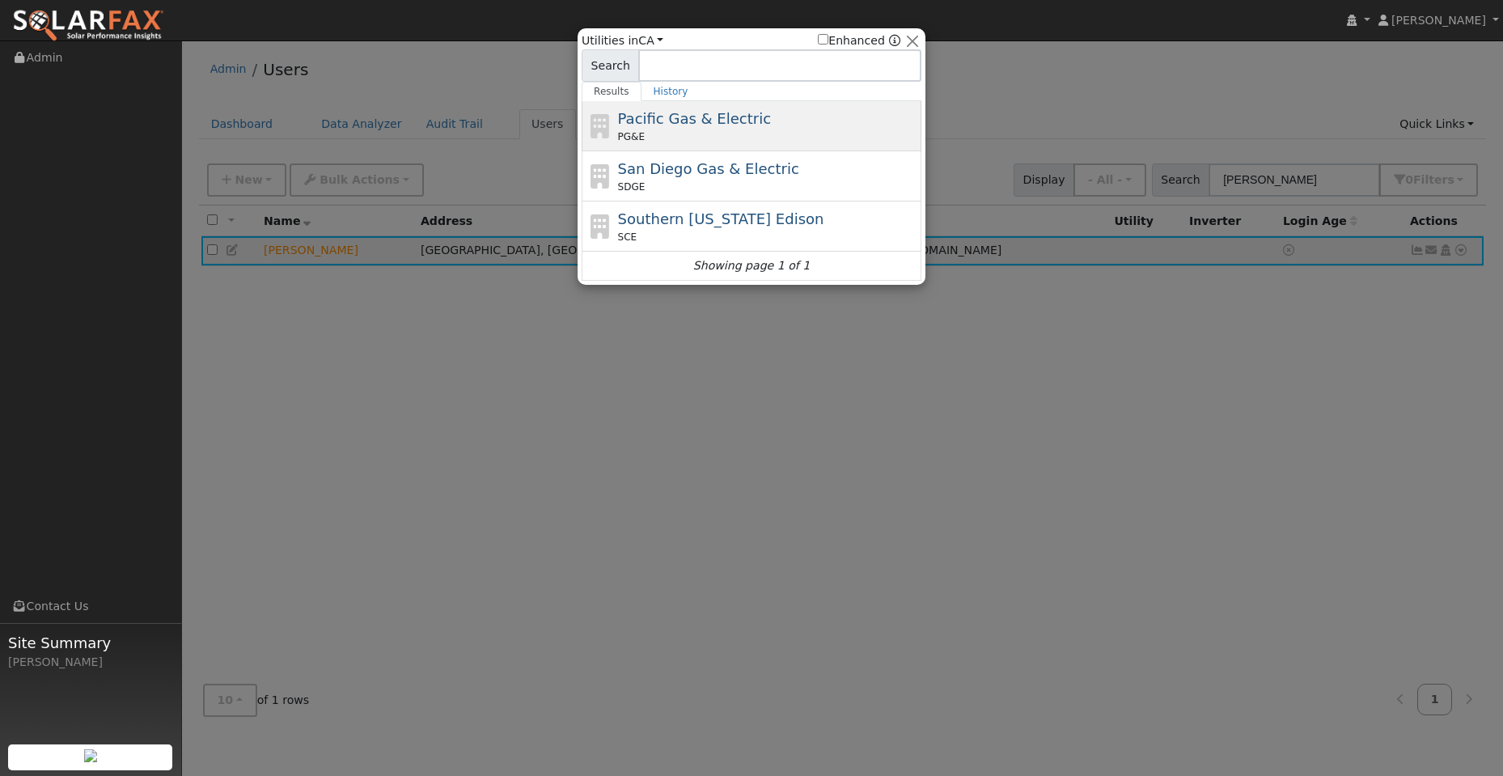
click at [799, 130] on div "PG&E" at bounding box center [768, 136] width 300 height 15
